Goal: Check status: Check status

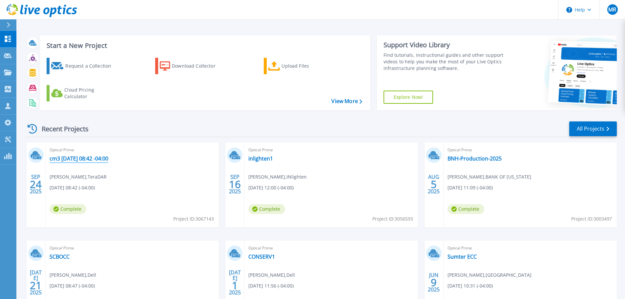
click at [96, 158] on link "cm3 [DATE] 08:42 -04:00" at bounding box center [79, 158] width 59 height 7
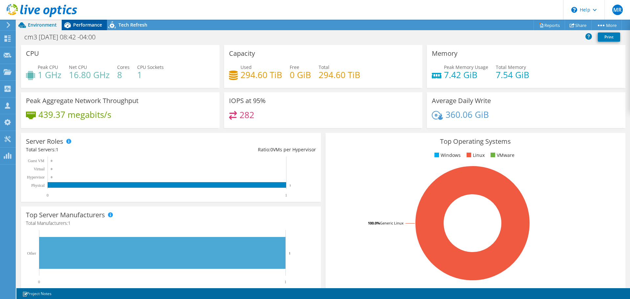
click at [83, 29] on div "Performance" at bounding box center [84, 25] width 45 height 10
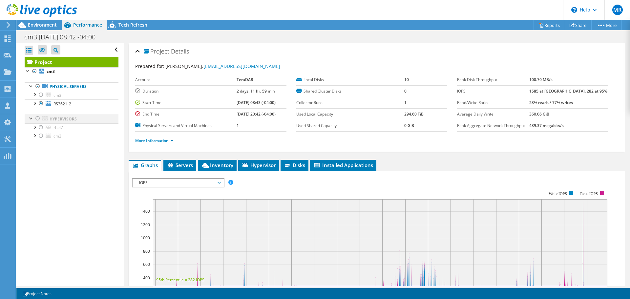
click at [35, 119] on div at bounding box center [37, 118] width 7 height 8
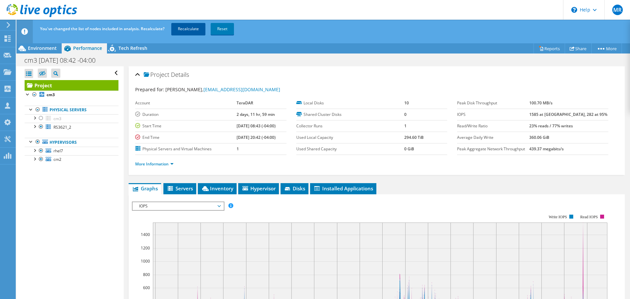
click at [183, 30] on link "Recalculate" at bounding box center [188, 29] width 34 height 12
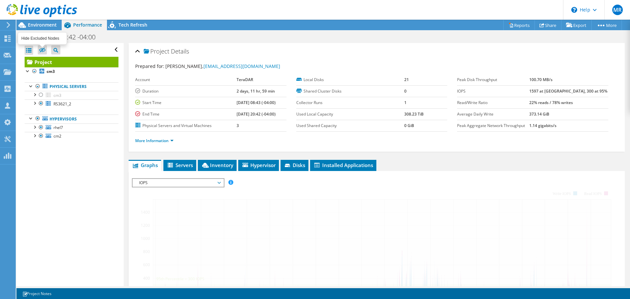
click at [45, 22] on div at bounding box center [38, 11] width 77 height 22
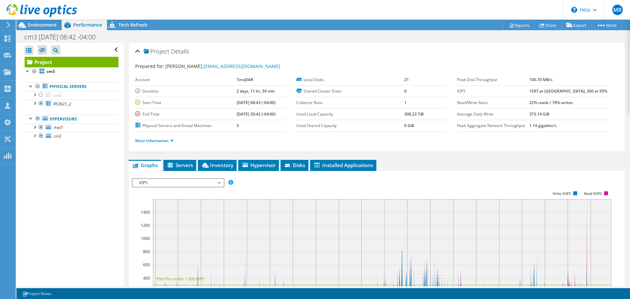
radio input "true"
radio input "false"
click at [50, 25] on span "Environment" at bounding box center [42, 25] width 29 height 6
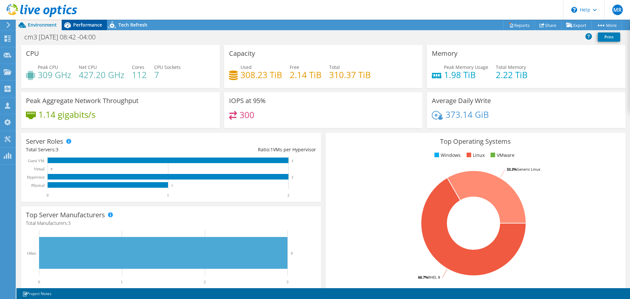
click at [82, 26] on span "Performance" at bounding box center [87, 25] width 29 height 6
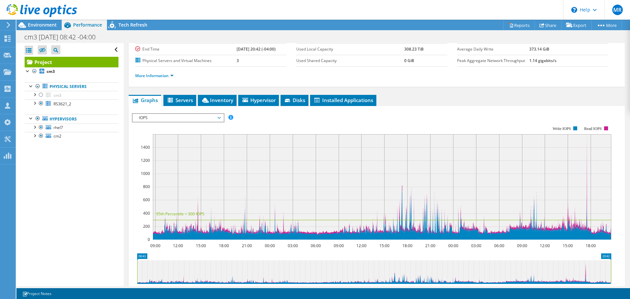
scroll to position [66, 0]
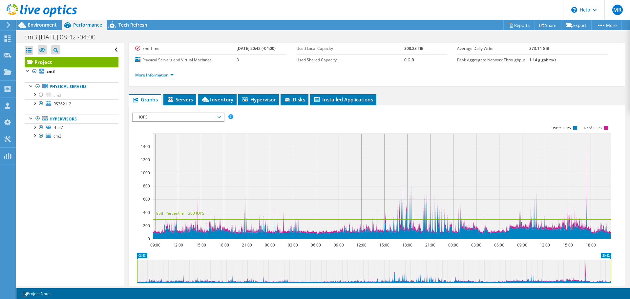
click at [179, 120] on span "IOPS" at bounding box center [178, 117] width 84 height 8
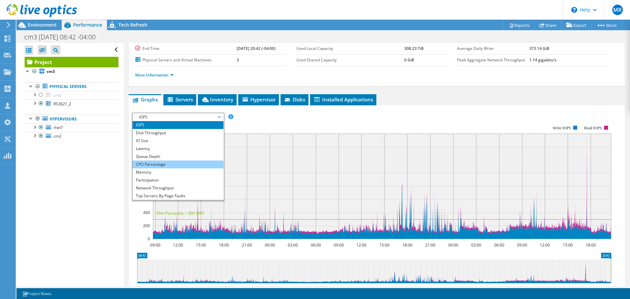
click at [186, 161] on li "CPU Percentage" at bounding box center [177, 164] width 91 height 8
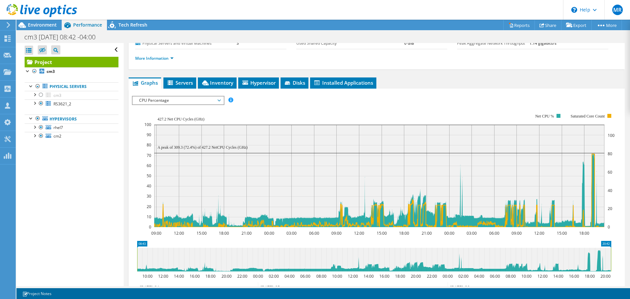
scroll to position [98, 0]
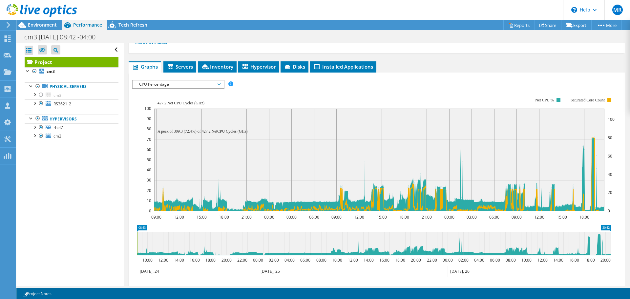
drag, startPoint x: 158, startPoint y: 104, endPoint x: 179, endPoint y: 103, distance: 21.0
click at [179, 103] on text "427.2 Net CPU Cycles (GHz)" at bounding box center [180, 103] width 47 height 5
click at [225, 68] on span "Inventory" at bounding box center [217, 66] width 32 height 7
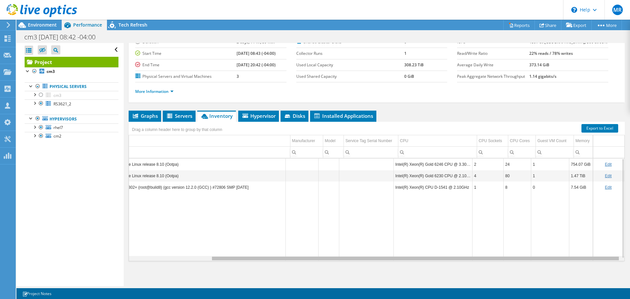
scroll to position [0, 99]
drag, startPoint x: 474, startPoint y: 259, endPoint x: 556, endPoint y: 259, distance: 82.3
click at [555, 259] on body "MR Partner Team Member Mark Raiche mark.raiche@connection.com connection My Pro…" at bounding box center [315, 149] width 630 height 299
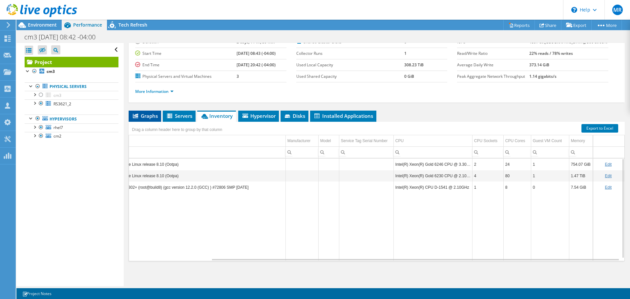
click at [146, 116] on span "Graphs" at bounding box center [145, 115] width 26 height 7
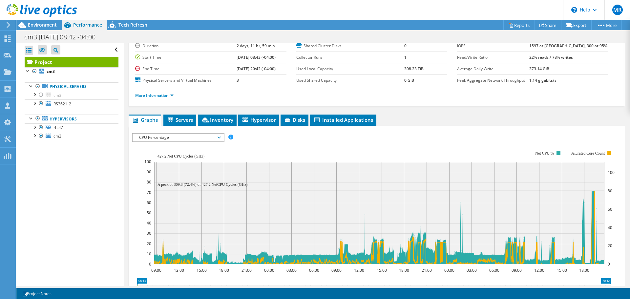
scroll to position [49, 0]
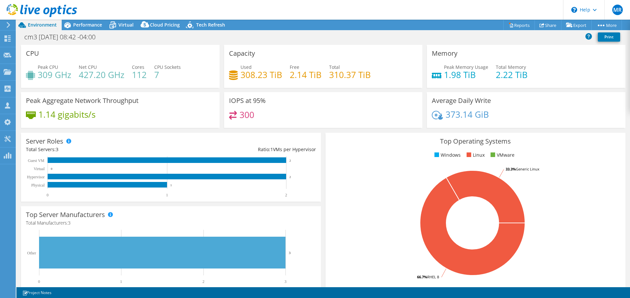
select select "USD"
